Goal: Transaction & Acquisition: Purchase product/service

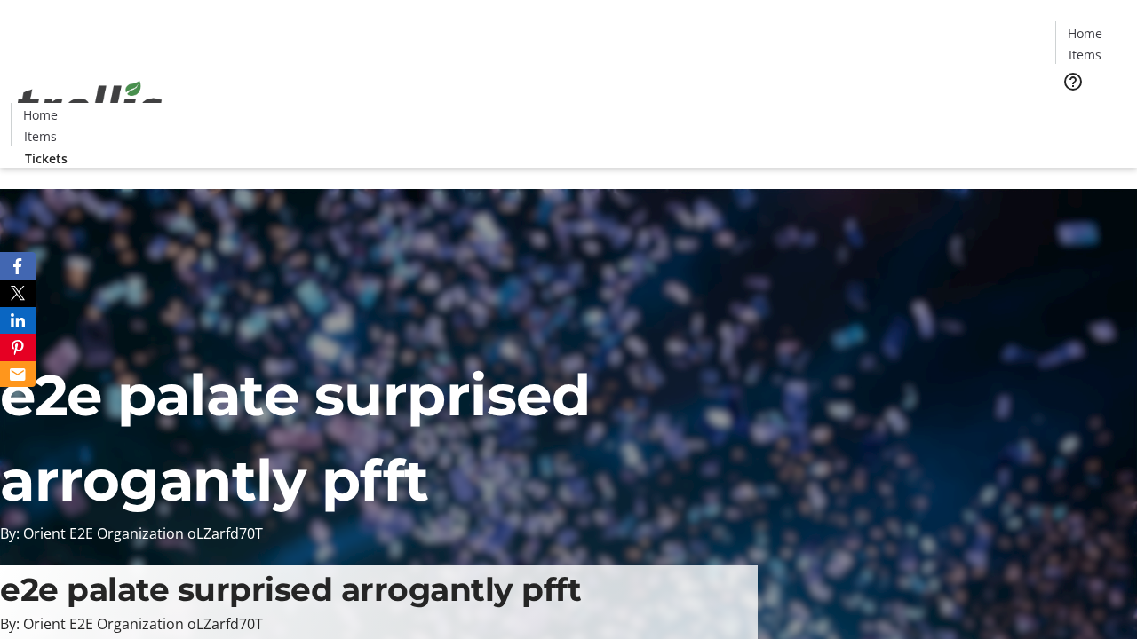
click at [1069, 103] on span "Tickets" at bounding box center [1090, 112] width 43 height 19
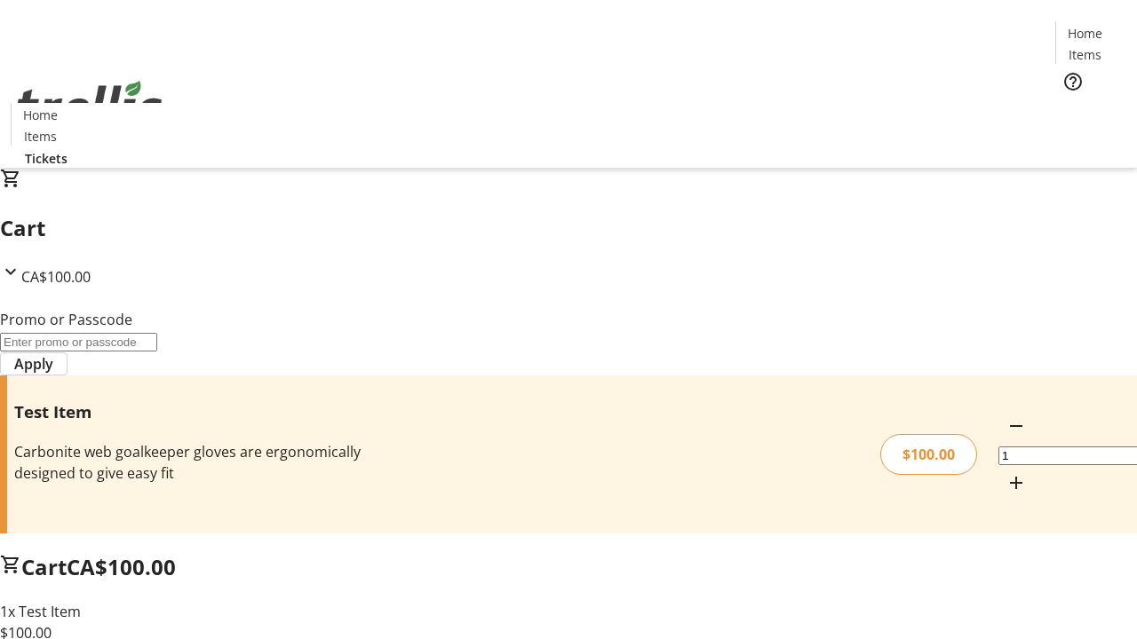
type input "FLAT"
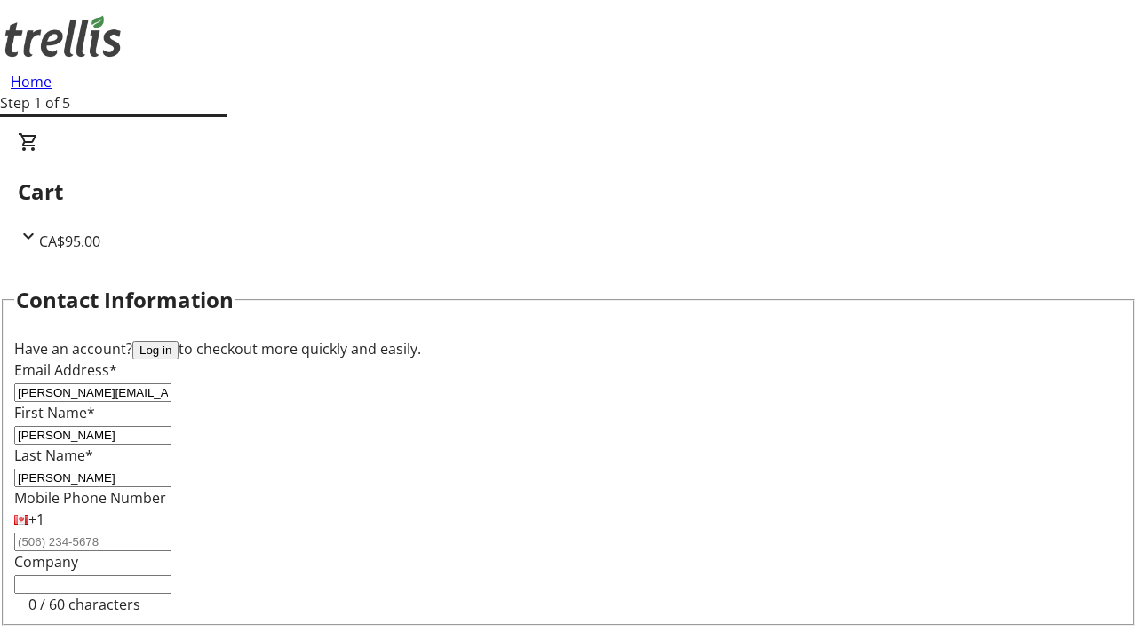
type input "[PERSON_NAME]"
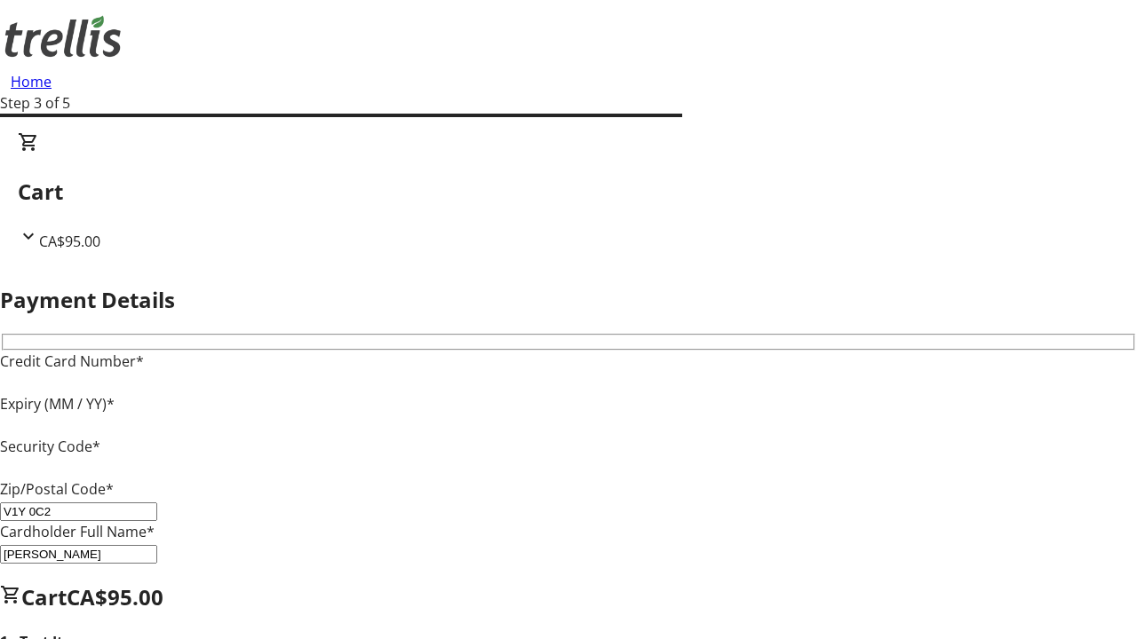
type input "V1Y 0C2"
